Goal: Navigation & Orientation: Find specific page/section

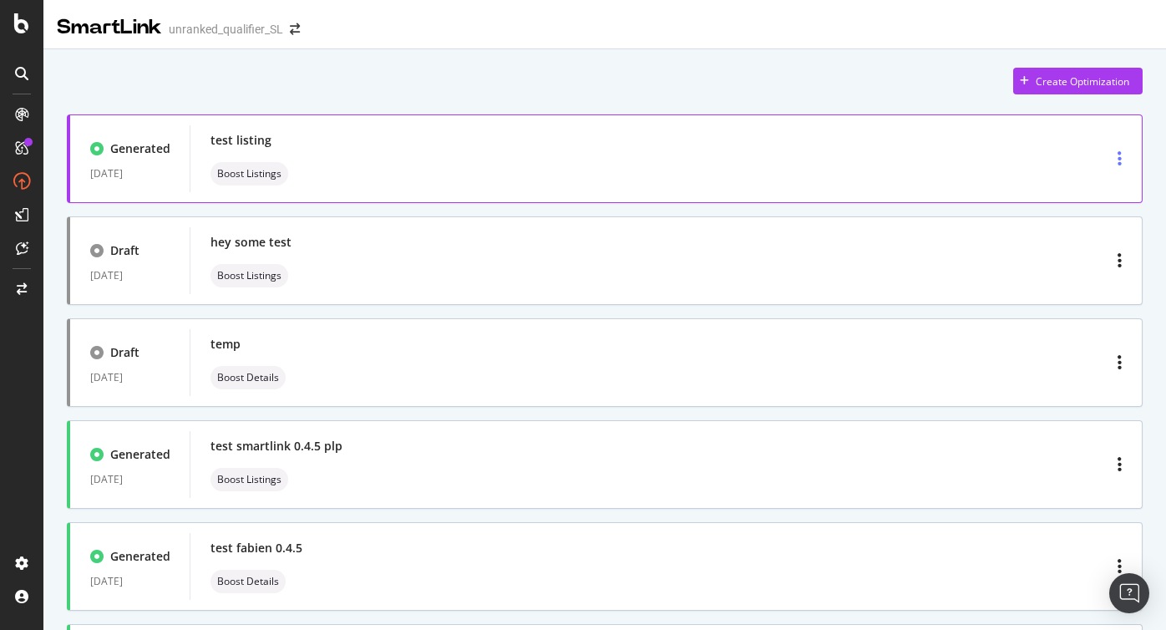
click at [1123, 156] on div "button" at bounding box center [1120, 159] width 18 height 30
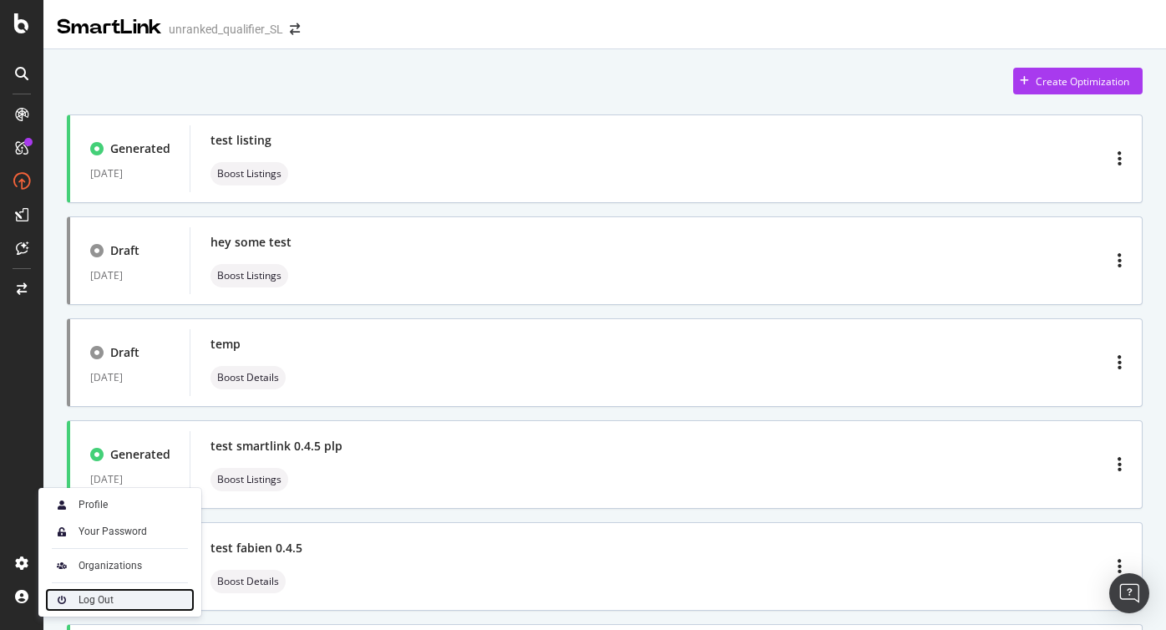
click at [103, 601] on div "Log Out" at bounding box center [96, 599] width 35 height 13
